Goal: Transaction & Acquisition: Book appointment/travel/reservation

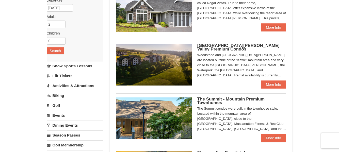
scroll to position [76, 0]
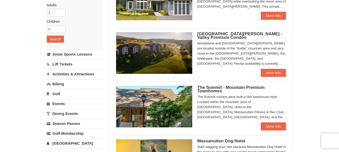
click at [219, 86] on span "The Summit - Mountain Premium Townhomes" at bounding box center [230, 89] width 67 height 8
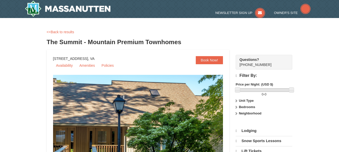
select select "10"
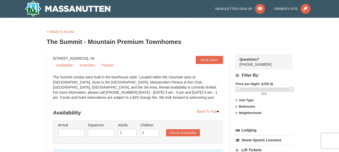
scroll to position [25, 0]
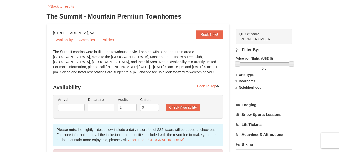
click at [245, 74] on strong "Unit Type" at bounding box center [246, 75] width 15 height 4
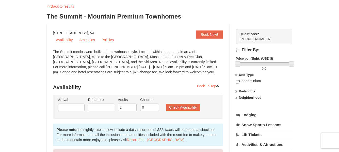
click at [246, 91] on strong "Bedrooms" at bounding box center [247, 91] width 16 height 4
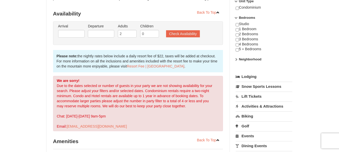
scroll to position [102, 0]
